Goal: Information Seeking & Learning: Learn about a topic

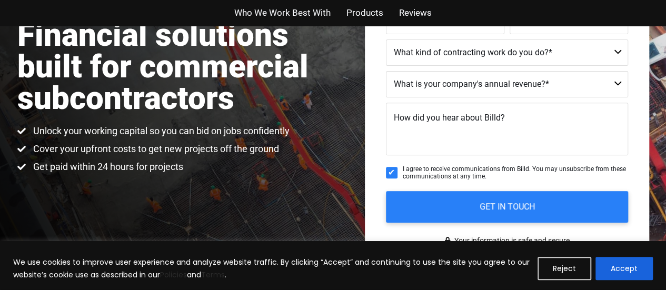
click at [295, 9] on span "Who We Work Best With" at bounding box center [282, 12] width 96 height 15
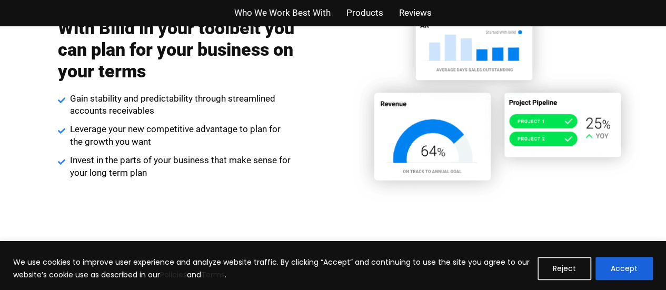
scroll to position [1779, 0]
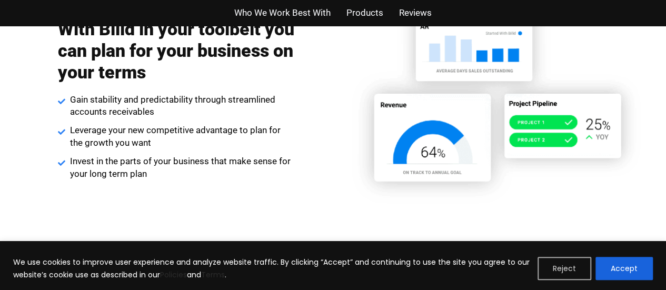
click at [567, 271] on button "Reject" at bounding box center [565, 268] width 54 height 23
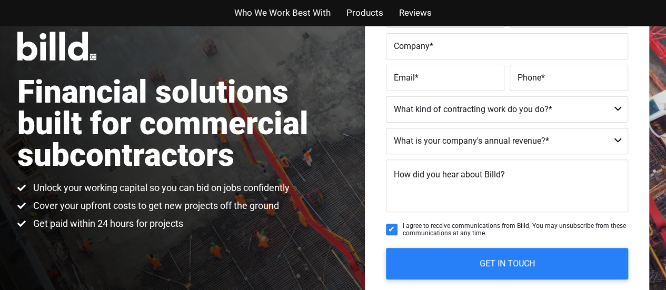
scroll to position [0, 0]
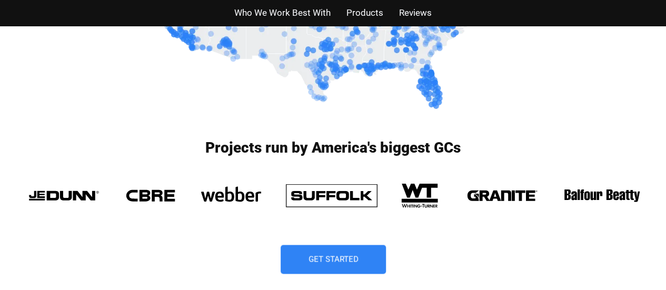
scroll to position [717, 0]
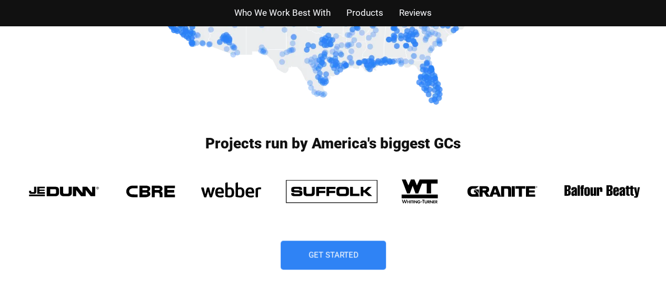
click at [375, 15] on span "Products" at bounding box center [364, 12] width 37 height 15
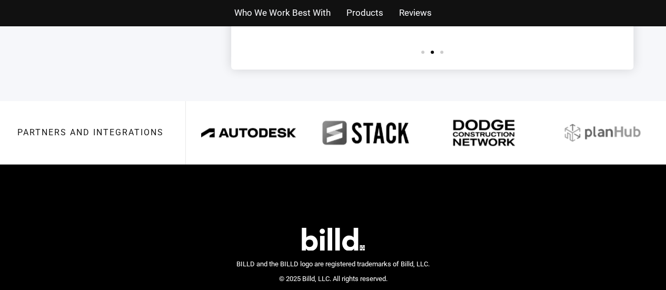
scroll to position [2534, 0]
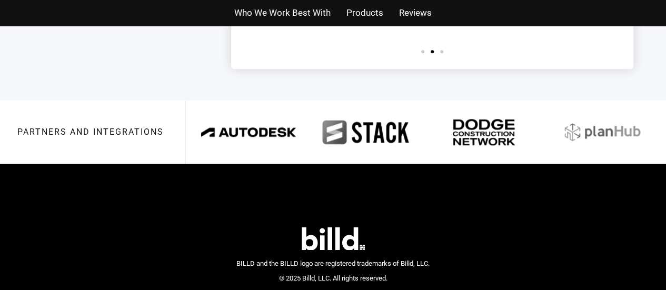
click at [311, 14] on span "Who We Work Best With" at bounding box center [282, 12] width 96 height 15
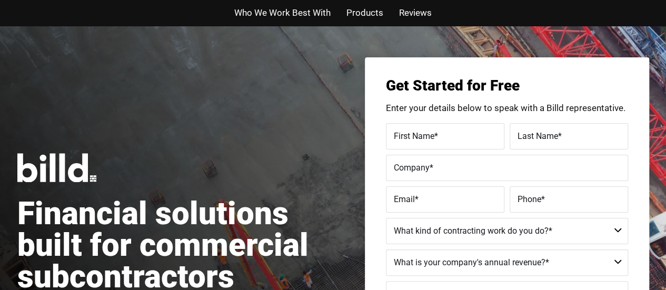
click at [365, 15] on span "Products" at bounding box center [364, 12] width 37 height 15
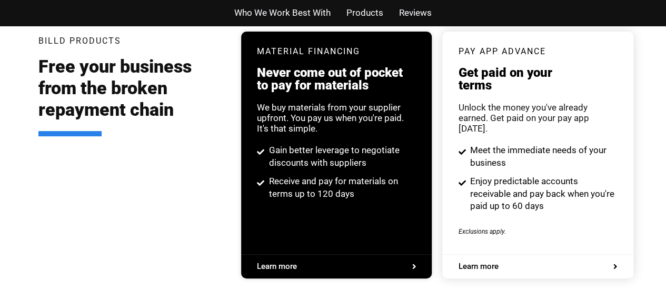
click at [411, 10] on span "Reviews" at bounding box center [415, 12] width 33 height 15
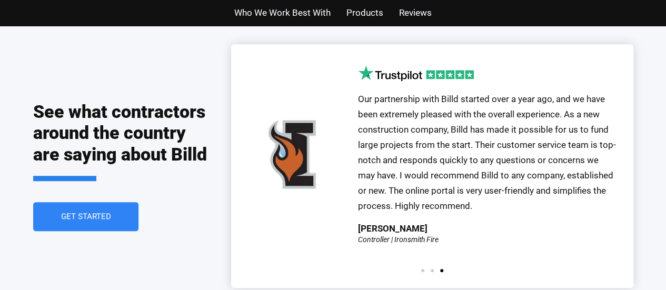
scroll to position [2317, 0]
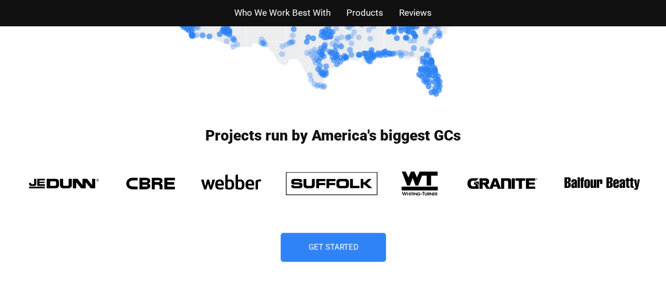
scroll to position [717, 0]
